Goal: Task Accomplishment & Management: Use online tool/utility

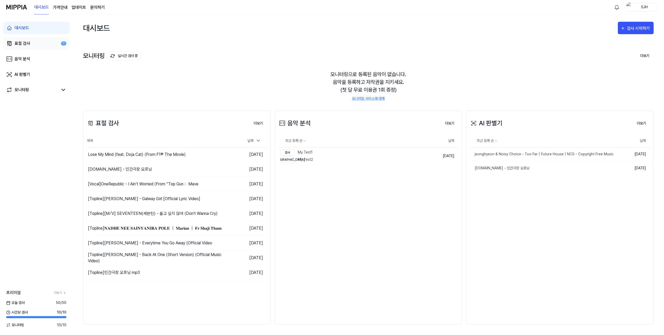
click at [33, 44] on link "표절 검사 1" at bounding box center [36, 43] width 66 height 12
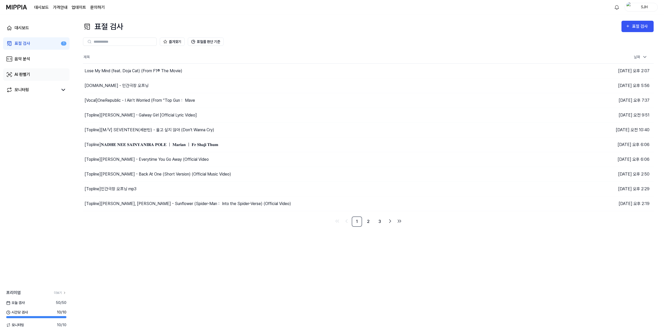
click at [42, 69] on link "AI 판별기" at bounding box center [36, 74] width 66 height 12
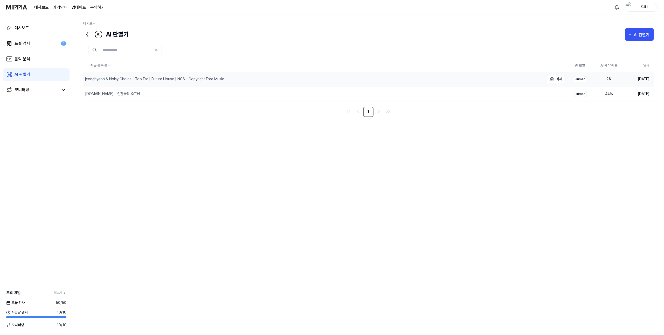
click at [150, 75] on div "jeonghyeon & Noisy Choice - Too Far | Future House | NCS - Copyright Free Music" at bounding box center [313, 79] width 461 height 15
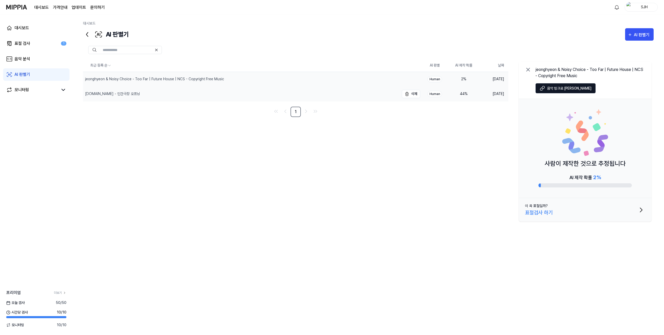
drag, startPoint x: 409, startPoint y: 80, endPoint x: 292, endPoint y: 96, distance: 117.5
click at [297, 101] on table "최근 등록 순 AI 판별 AI 제작 확률 날짜 jeonghyeon & Noisy Choice - Too Far | Future House | …" at bounding box center [295, 80] width 425 height 42
click at [300, 84] on div "jeonghyeon & Noisy Choice - Too Far | Future House | NCS - Copyright Free Music" at bounding box center [241, 79] width 316 height 15
click at [34, 41] on link "표절 검사 1" at bounding box center [36, 43] width 66 height 12
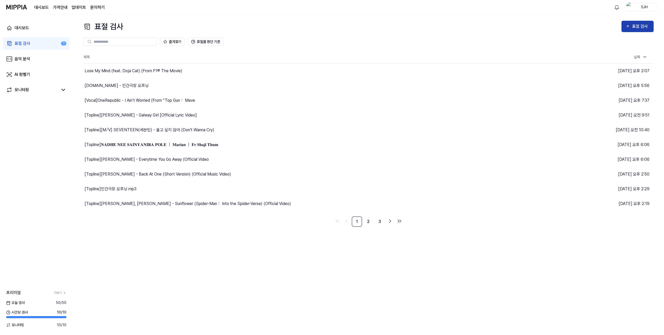
click at [626, 26] on icon "button" at bounding box center [627, 26] width 4 height 6
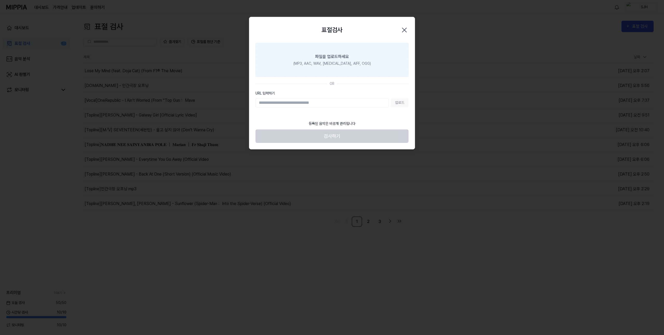
click at [351, 75] on label "파일을 업로드하세요 (MP3, AAC, WAV, FLAC, AIFF, OGG)" at bounding box center [331, 60] width 153 height 34
click at [0, 0] on input "파일을 업로드하세요 (MP3, AAC, WAV, FLAC, AIFF, OGG)" at bounding box center [0, 0] width 0 height 0
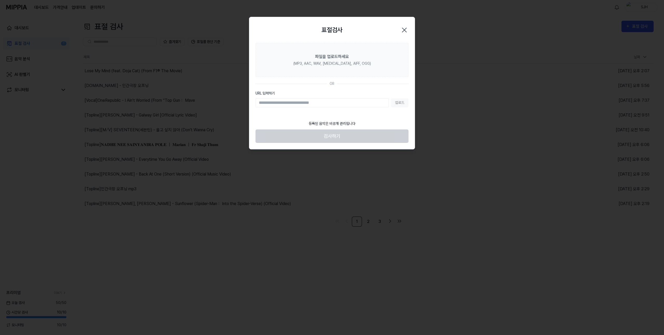
click at [311, 101] on input "URL 입력하기" at bounding box center [321, 102] width 133 height 9
paste input "**********"
type input "**********"
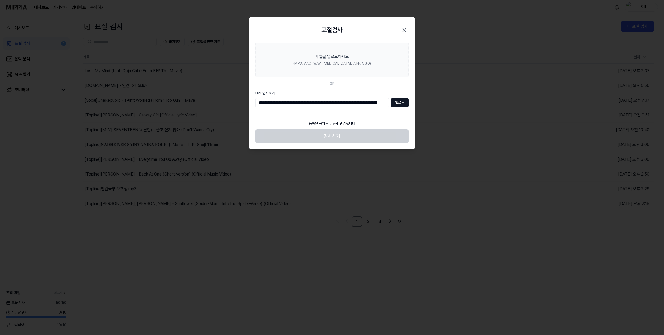
click at [401, 106] on button "업로드" at bounding box center [400, 102] width 18 height 9
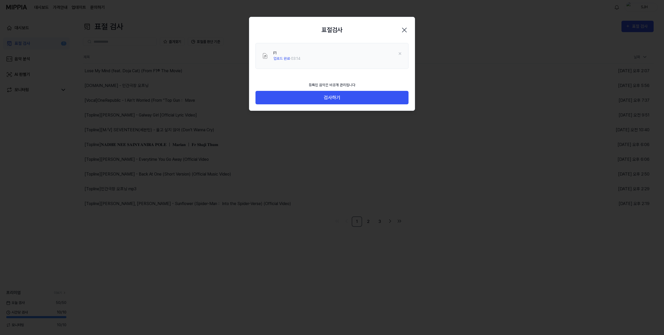
click at [323, 102] on button "검사하기" at bounding box center [331, 98] width 153 height 14
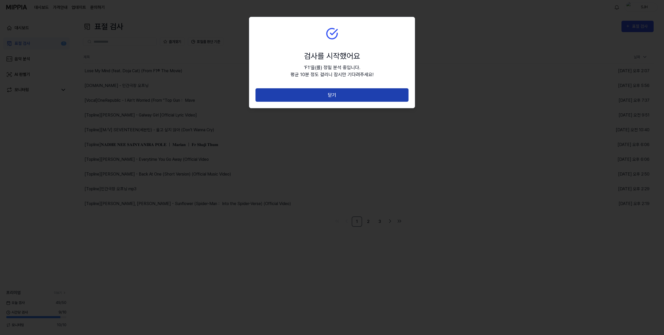
click at [327, 93] on button "닫기" at bounding box center [331, 95] width 153 height 14
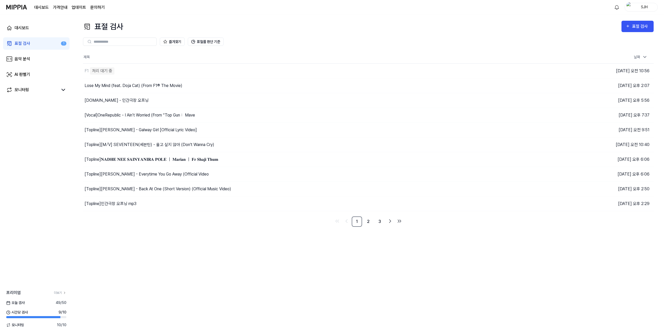
click at [260, 59] on th "제목" at bounding box center [297, 57] width 428 height 12
click at [166, 57] on th "제목" at bounding box center [297, 57] width 428 height 12
click at [99, 71] on div "처리 대기 중" at bounding box center [102, 70] width 24 height 7
click at [136, 72] on div "F1 처리 대기 중" at bounding box center [275, 71] width 384 height 15
click at [473, 71] on td "F1 처리 대기 중 이동하기" at bounding box center [297, 71] width 428 height 15
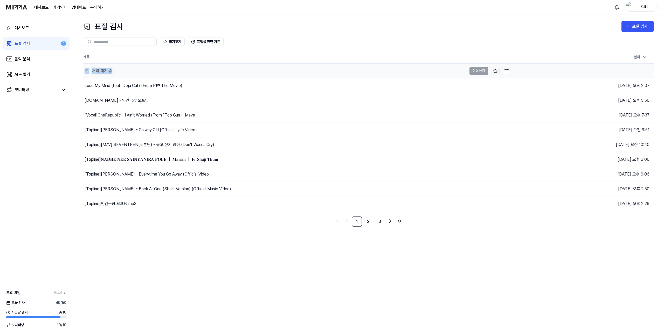
drag, startPoint x: 117, startPoint y: 71, endPoint x: 84, endPoint y: 69, distance: 33.0
click at [84, 69] on div "F1 처리 대기 중" at bounding box center [275, 71] width 384 height 15
click at [85, 70] on div "F1" at bounding box center [87, 71] width 4 height 6
drag, startPoint x: 86, startPoint y: 70, endPoint x: 127, endPoint y: 71, distance: 41.7
click at [127, 71] on div "F1 처리 대기 중" at bounding box center [275, 71] width 384 height 15
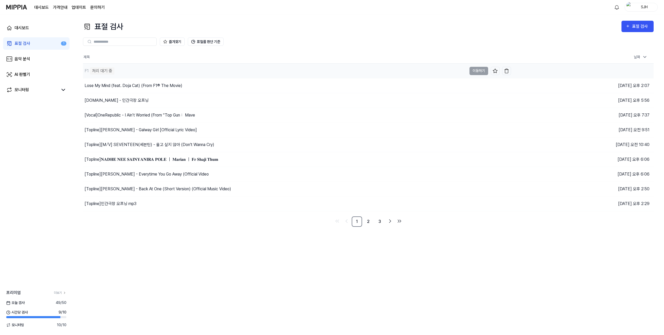
click at [127, 71] on div "F1 처리 대기 중" at bounding box center [275, 71] width 384 height 15
drag, startPoint x: 124, startPoint y: 71, endPoint x: 102, endPoint y: 71, distance: 21.8
click at [102, 71] on div "F1 처리 대기 중" at bounding box center [275, 71] width 384 height 15
click at [102, 71] on div "처리 대기 중" at bounding box center [102, 70] width 24 height 7
click at [209, 284] on div "표절 검사 표절 검사 표절 검사 음악 분석 AI 판별기 즐겨찾기 표절률 판단 기준 제목 날짜 F1 0% 이동하기 2025.08.13 오전 10…" at bounding box center [368, 175] width 591 height 321
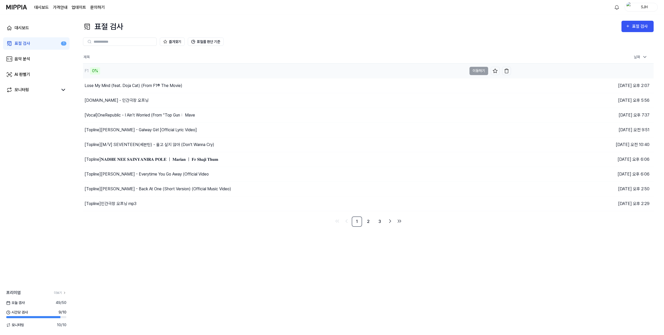
click at [120, 73] on div "F1 0%" at bounding box center [275, 71] width 384 height 15
click at [134, 71] on div "F1 0%" at bounding box center [275, 71] width 384 height 15
click at [214, 250] on div "표절 검사 표절 검사 표절 검사 음악 분석 AI 판별기 즐겨찾기 표절률 판단 기준 제목 날짜 F1 0% 이동하기 2025.08.13 오전 10…" at bounding box center [368, 175] width 591 height 321
click at [218, 261] on div "표절 검사 표절 검사 표절 검사 음악 분석 AI 판별기 즐겨찾기 표절률 판단 기준 제목 날짜 F1 0% 이동하기 [DATE] 오전 10:56 …" at bounding box center [368, 175] width 591 height 321
click at [474, 73] on td "F1 0% 이동하기" at bounding box center [297, 71] width 428 height 15
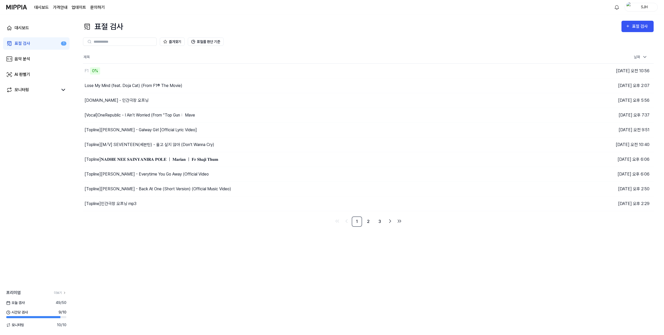
click at [212, 255] on div "표절 검사 표절 검사 표절 검사 음악 분석 AI 판별기 즐겨찾기 표절률 판단 기준 제목 날짜 F1 0% 이동하기 2025.08.13 오전 10…" at bounding box center [368, 175] width 591 height 321
